Goal: Task Accomplishment & Management: Use online tool/utility

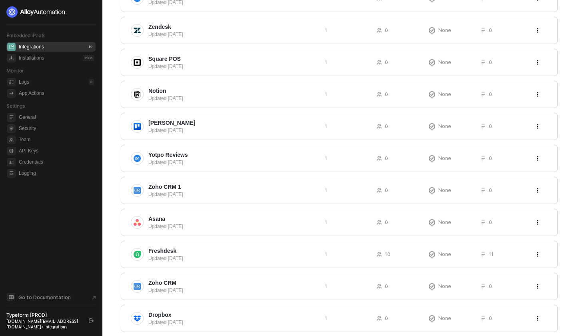
scroll to position [186, 0]
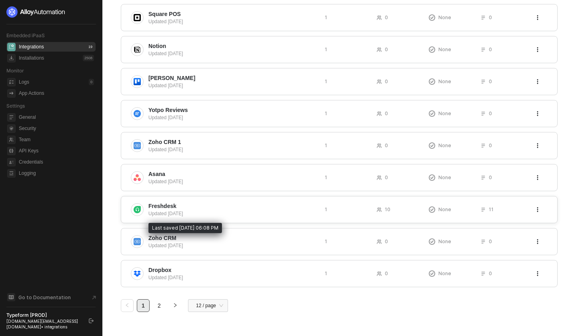
click at [174, 215] on div "Updated 3 months ago" at bounding box center [233, 213] width 170 height 7
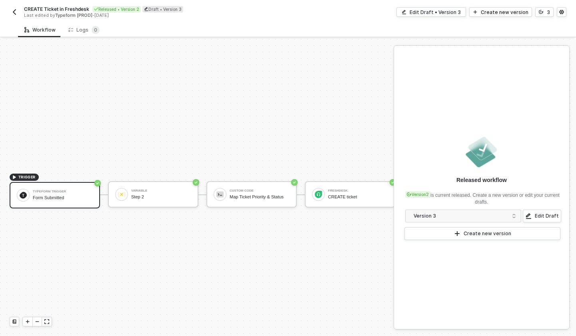
scroll to position [15, 0]
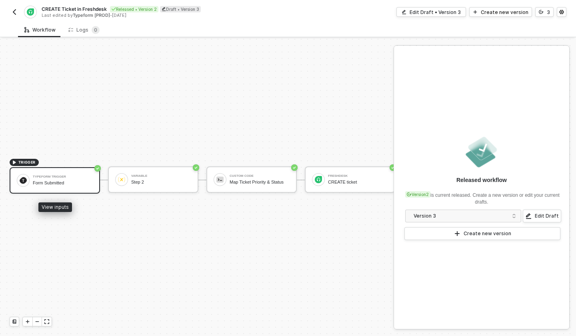
click at [67, 186] on div "Typeform Trigger Form Submitted" at bounding box center [63, 180] width 60 height 15
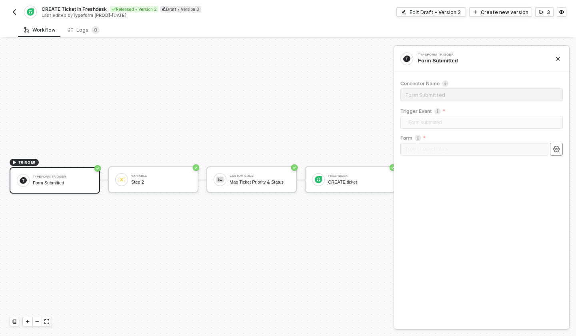
click at [558, 150] on icon "icon-settings" at bounding box center [556, 149] width 7 height 6
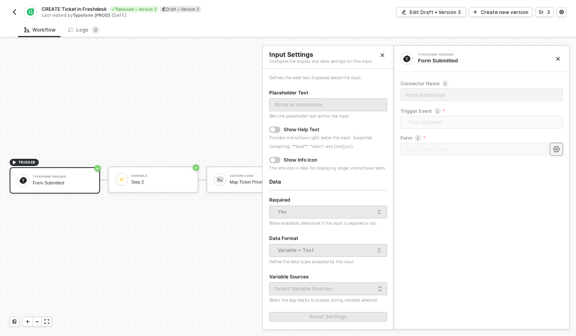
scroll to position [0, 0]
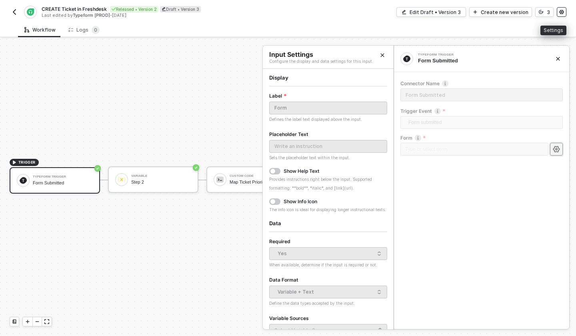
click at [565, 13] on button "button" at bounding box center [562, 12] width 10 height 10
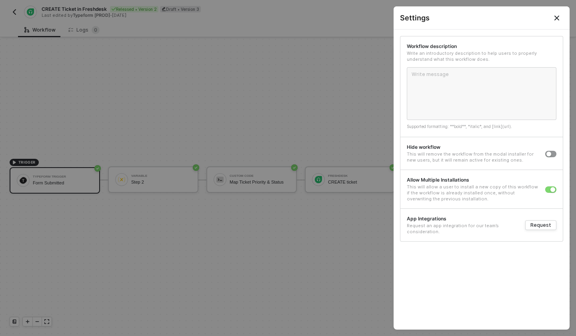
click at [227, 179] on div at bounding box center [288, 168] width 576 height 336
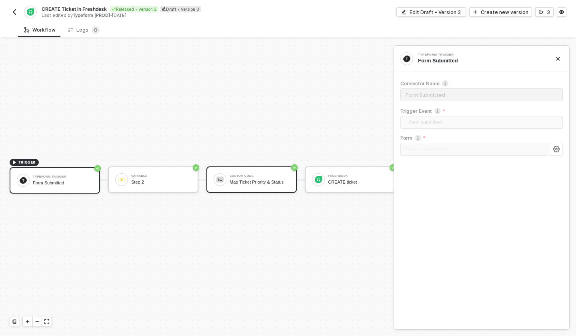
click at [250, 179] on div "Custom Code Map Ticket Priority & Status" at bounding box center [260, 179] width 60 height 15
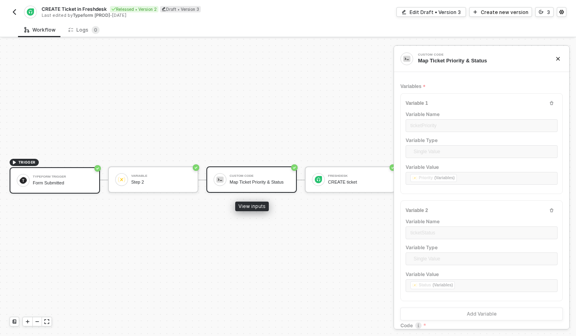
type textarea "const ticketPriority = inputData.ticketPriority const ticketStatus = inputData.…"
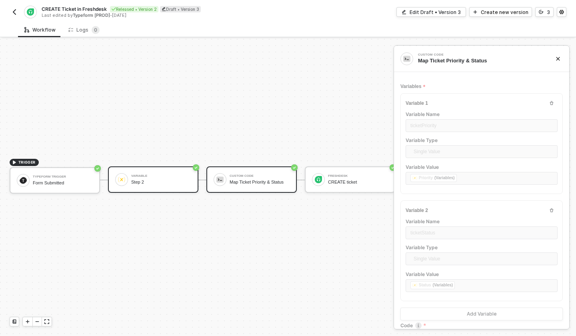
click at [177, 185] on div "Step 2" at bounding box center [161, 182] width 60 height 5
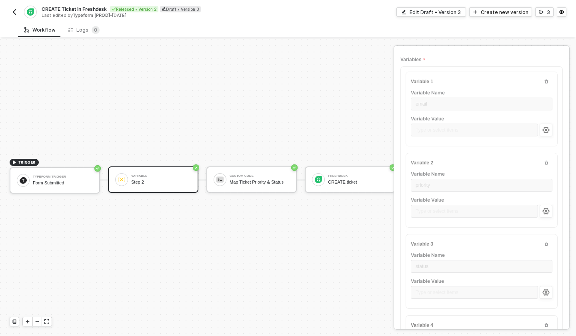
scroll to position [0, 0]
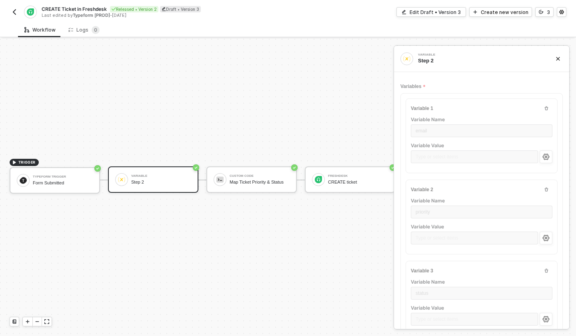
click at [449, 86] on div "Variables" at bounding box center [482, 86] width 162 height 13
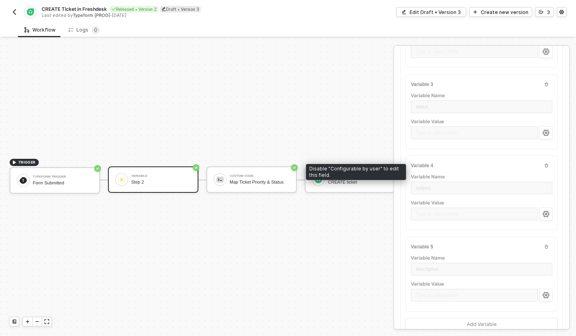
scroll to position [209, 0]
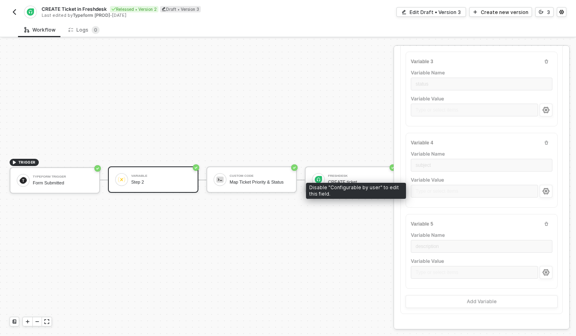
click at [437, 191] on div "Type or select items ﻿" at bounding box center [474, 192] width 127 height 14
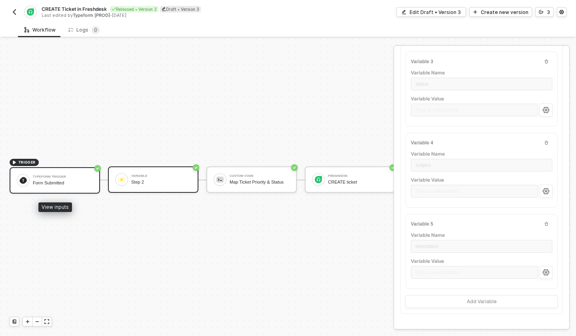
click at [69, 186] on div "Typeform Trigger Form Submitted" at bounding box center [63, 180] width 60 height 15
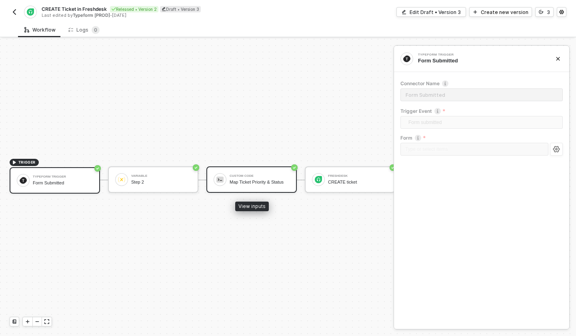
click at [231, 184] on div "Map Ticket Priority & Status" at bounding box center [260, 182] width 60 height 5
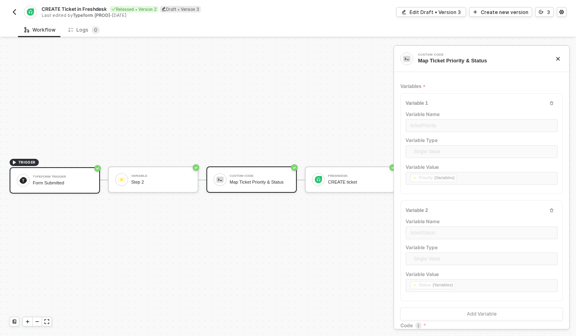
click at [72, 183] on div "Form Submitted" at bounding box center [63, 183] width 60 height 5
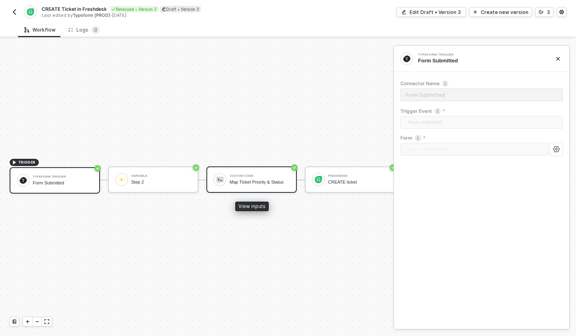
click at [244, 183] on div "Map Ticket Priority & Status" at bounding box center [260, 182] width 60 height 5
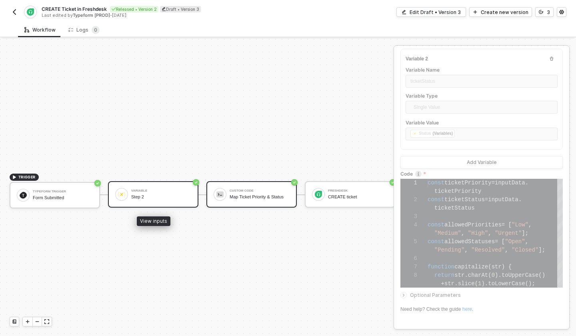
click at [145, 192] on div "Variable" at bounding box center [161, 190] width 60 height 3
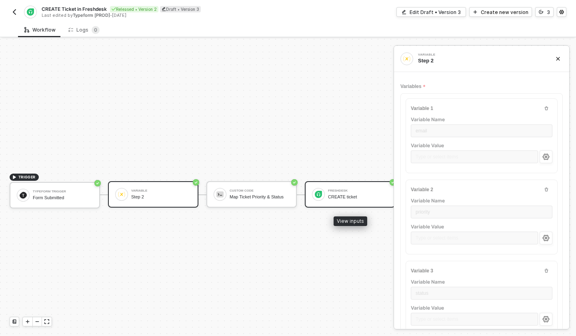
click at [345, 202] on div "Freshdesk CREATE ticket" at bounding box center [358, 194] width 60 height 15
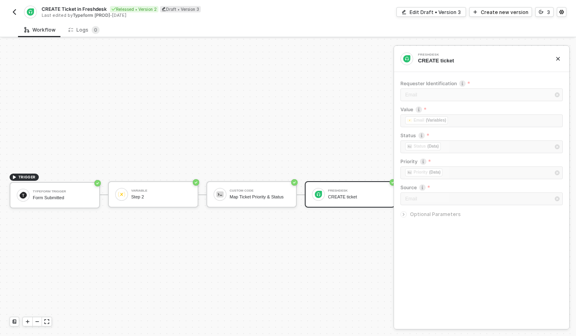
click at [559, 55] on button "button" at bounding box center [559, 59] width 10 height 10
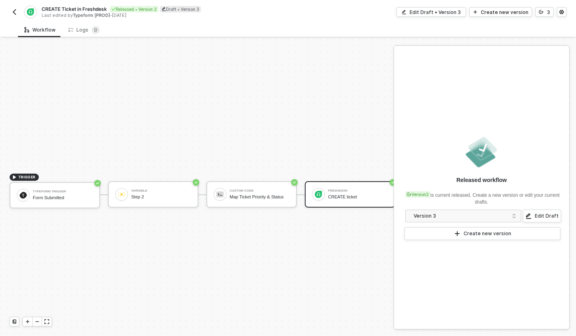
click at [256, 87] on div "TRIGGER Typeform Trigger Form Submitted Variable Step 2 Custom Code Map Ticket …" at bounding box center [197, 195] width 395 height 312
click at [19, 15] on button "button" at bounding box center [15, 12] width 10 height 10
